Goal: Transaction & Acquisition: Purchase product/service

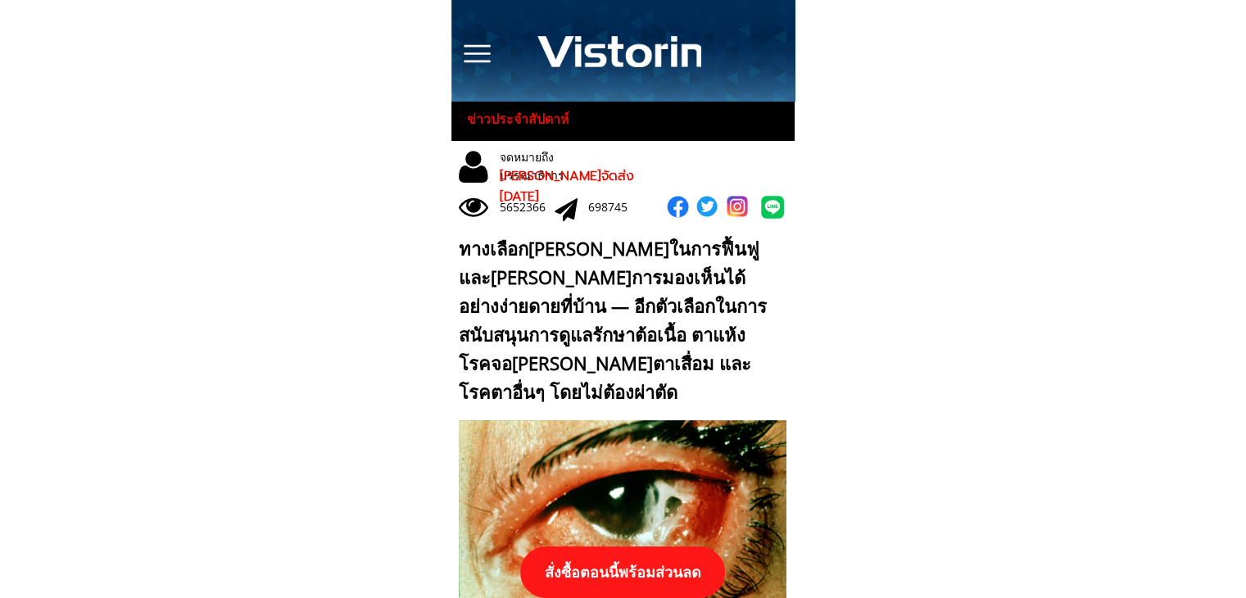
drag, startPoint x: 695, startPoint y: 582, endPoint x: 700, endPoint y: 519, distance: 63.3
click at [695, 581] on p "สั่งซื้อตอนนี้พร้อมส่วนลด" at bounding box center [622, 572] width 205 height 52
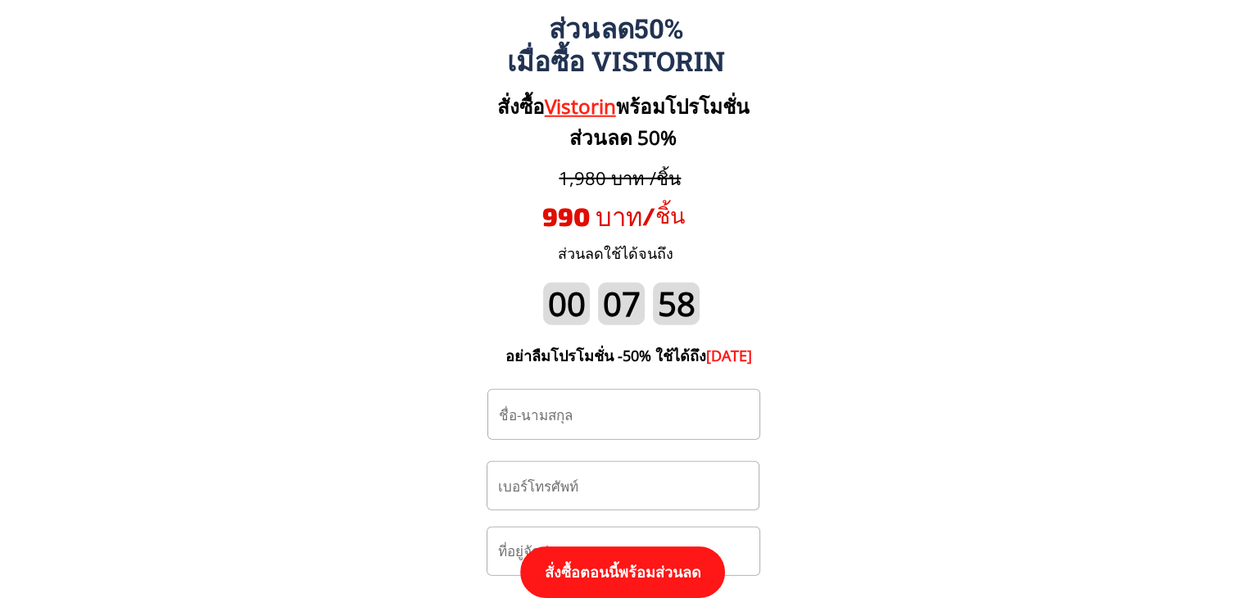
scroll to position [17023, 0]
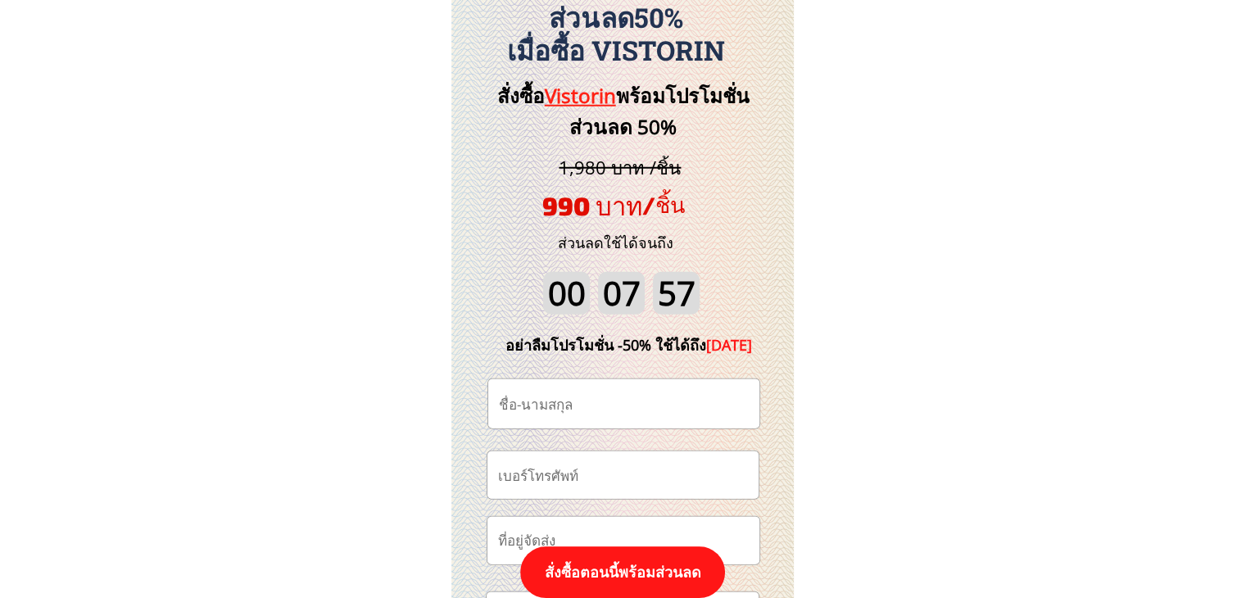
click at [625, 468] on input "tel" at bounding box center [623, 474] width 258 height 47
paste input "0962133804"
type input "0962133804"
click at [611, 394] on input "text" at bounding box center [624, 403] width 258 height 49
paste input "[PERSON_NAME]"
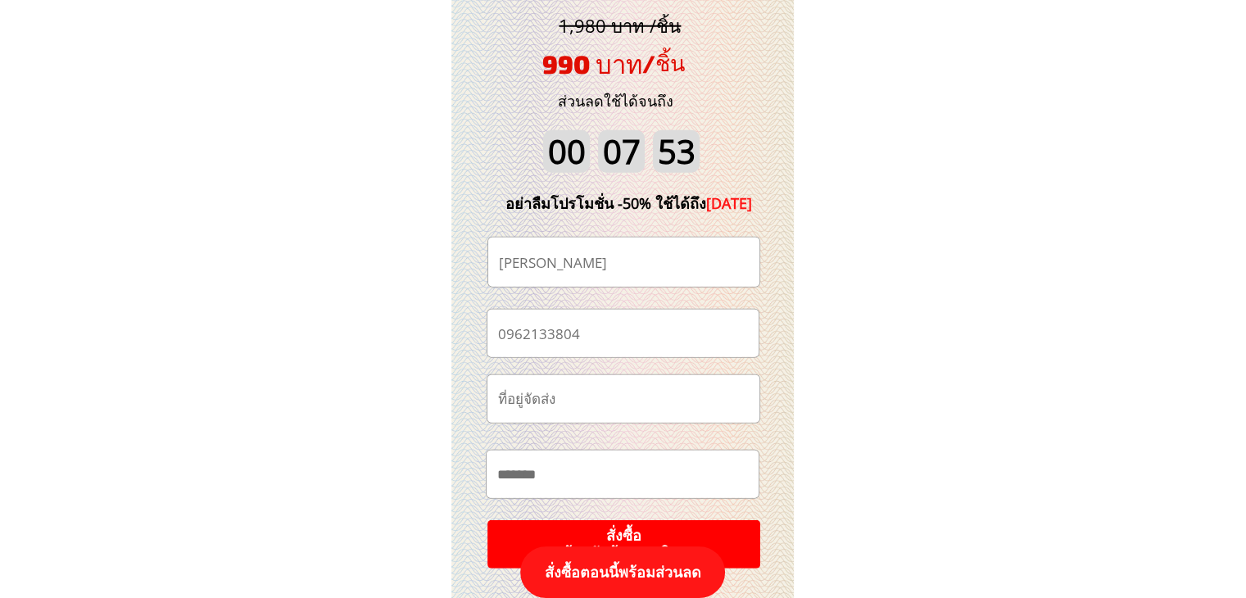
scroll to position [17269, 0]
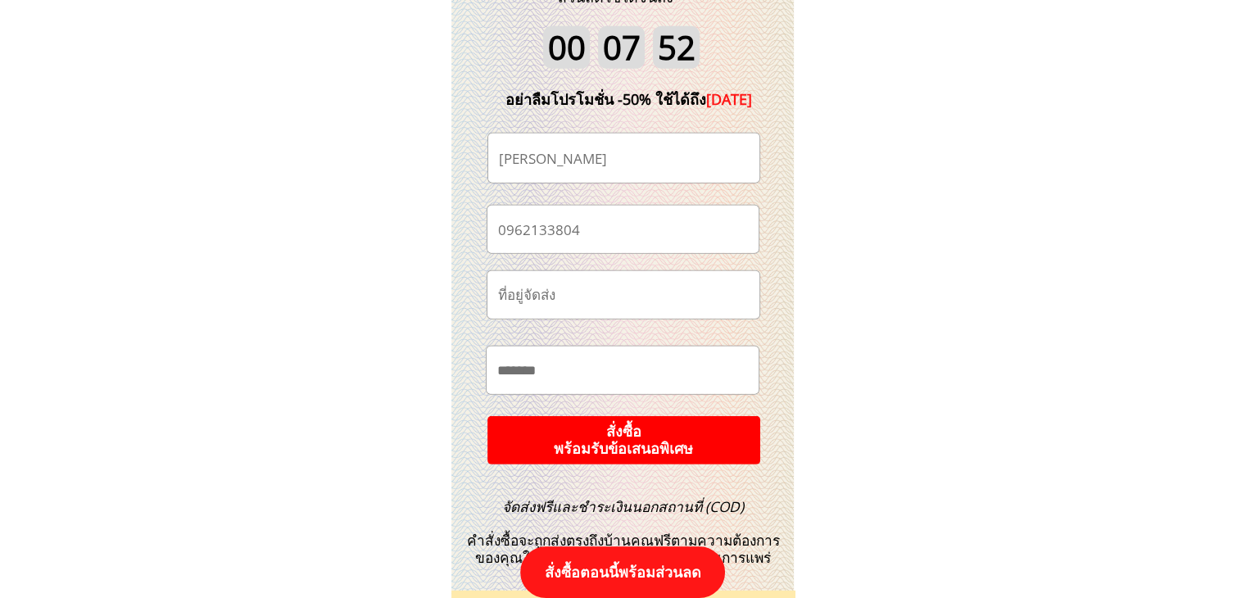
type input "[PERSON_NAME]"
click at [694, 444] on p "สั่งซื้อ พร้อมรับข้อเสนอพิเศษ" at bounding box center [624, 439] width 274 height 49
